Goal: Find specific page/section: Find specific page/section

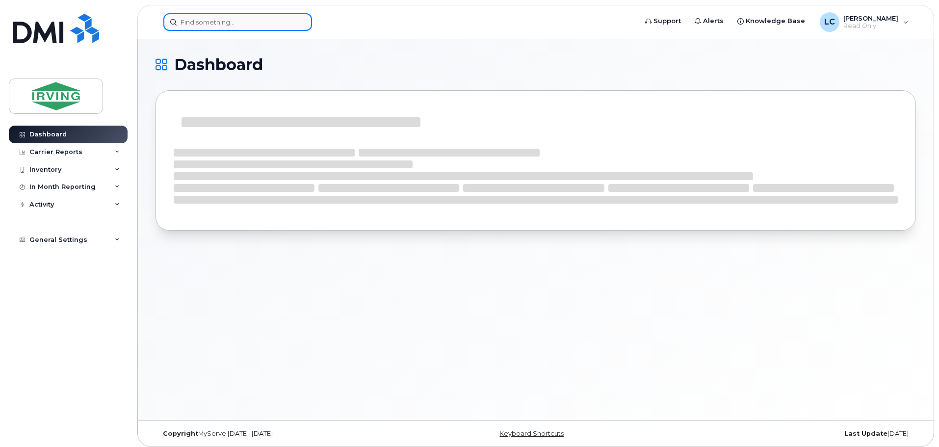
click at [197, 22] on input at bounding box center [237, 22] width 149 height 18
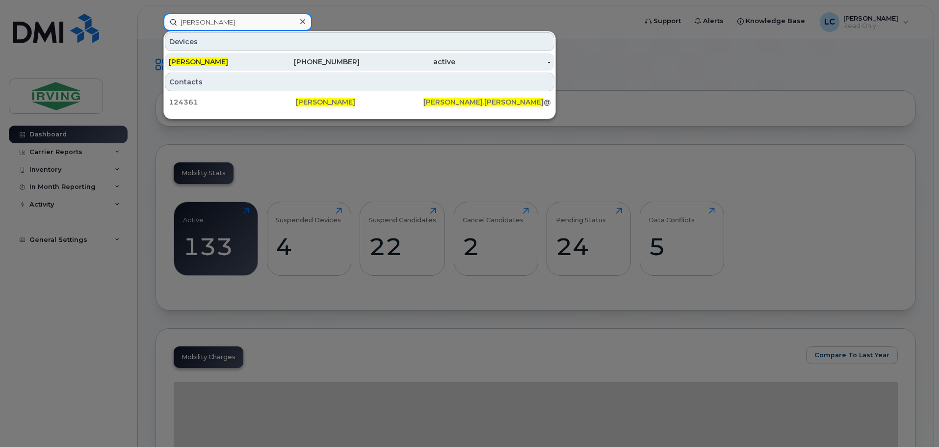
type input "ryan lamkin"
click at [212, 57] on div "[PERSON_NAME]" at bounding box center [217, 62] width 96 height 18
click at [247, 64] on div "[PERSON_NAME]" at bounding box center [217, 62] width 96 height 10
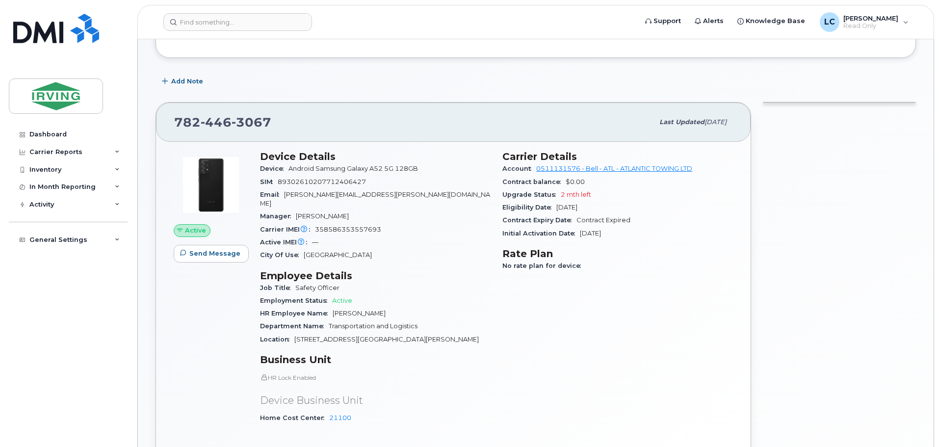
scroll to position [98, 0]
